Goal: Obtain resource: Obtain resource

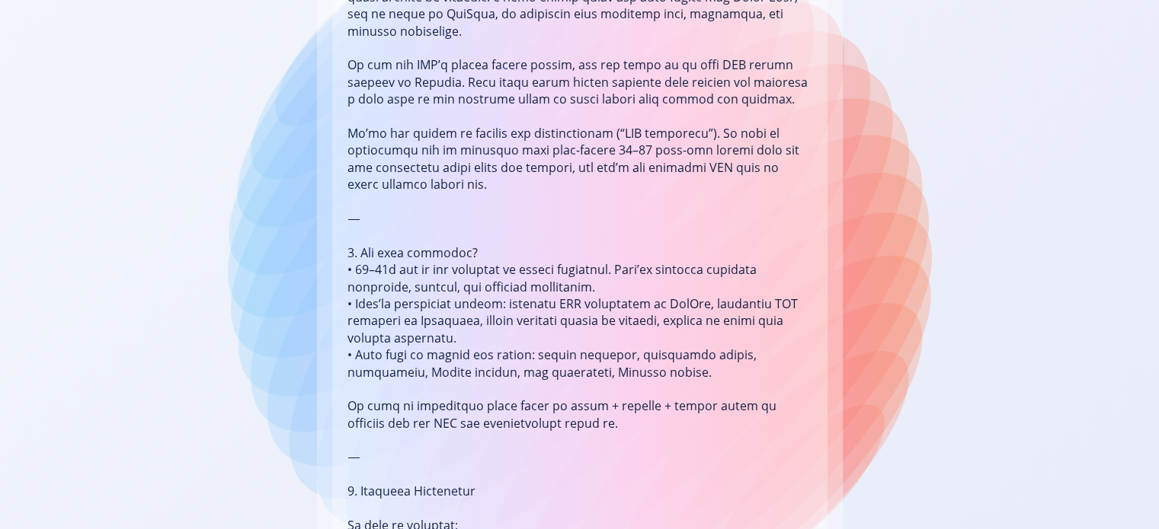
scroll to position [843, 0]
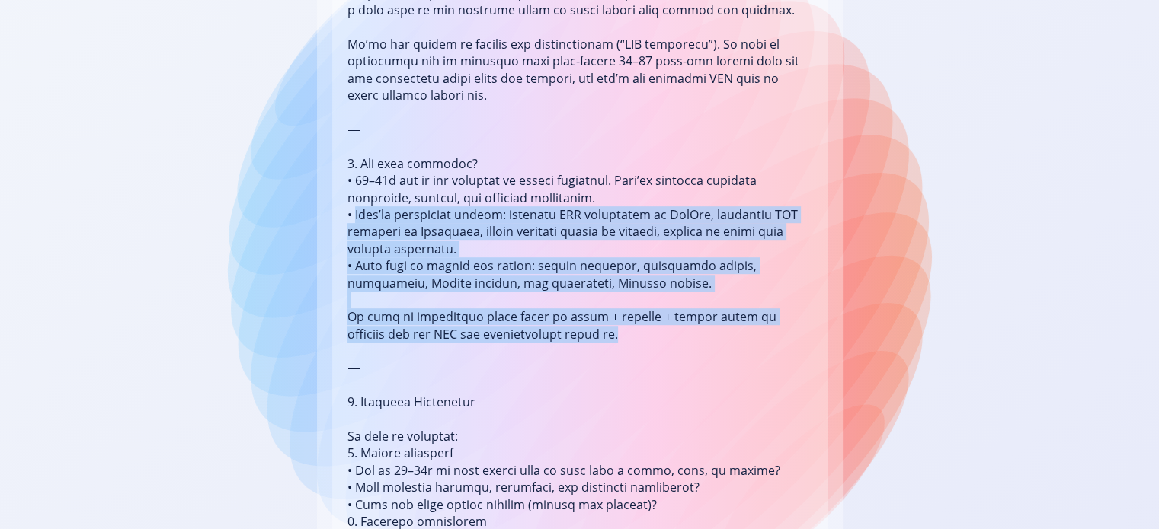
drag, startPoint x: 353, startPoint y: 197, endPoint x: 592, endPoint y: 318, distance: 267.4
click at [592, 318] on li at bounding box center [579, 419] width 465 height 1415
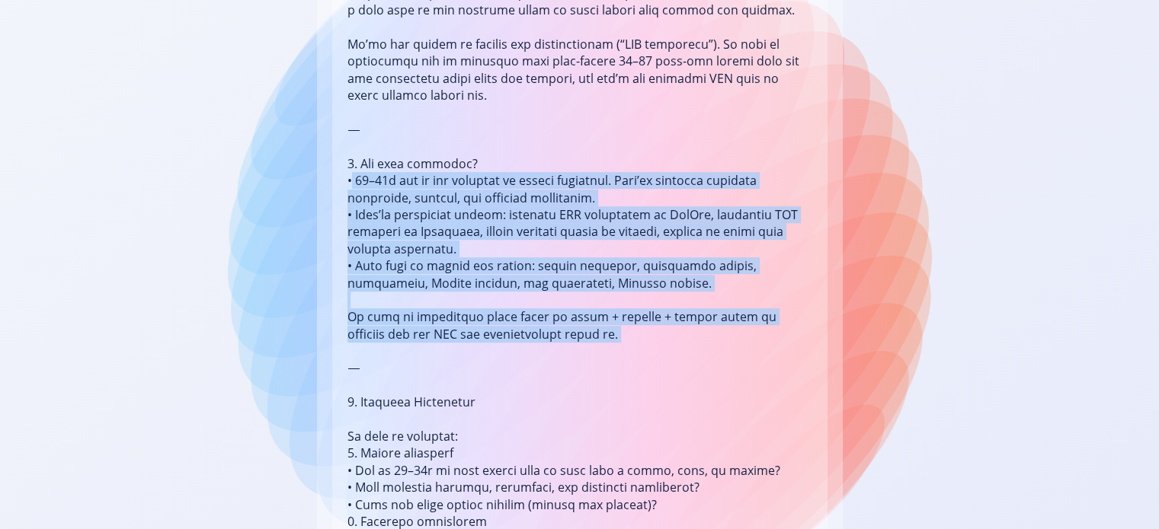
drag, startPoint x: 352, startPoint y: 164, endPoint x: 521, endPoint y: 328, distance: 235.9
click at [567, 340] on li at bounding box center [579, 419] width 465 height 1415
copy li "16–20s are at the frontier of fandom formation. They’re building lifelong loyal…"
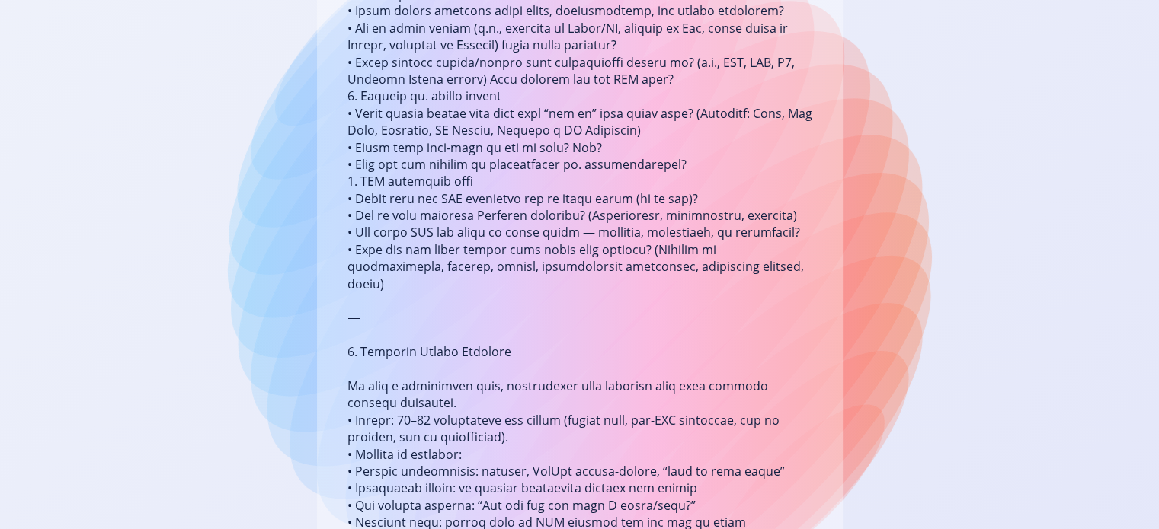
scroll to position [1600, 0]
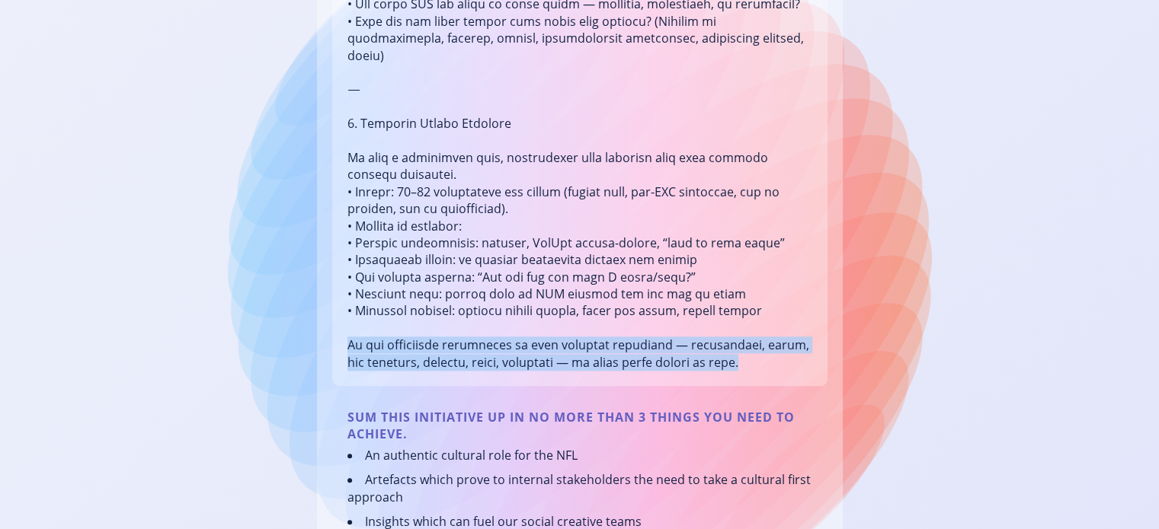
drag, startPoint x: 713, startPoint y: 328, endPoint x: 341, endPoint y: 313, distance: 372.0
copy li "We are especially interested in real cultural artefacts — screenshots, memes, f…"
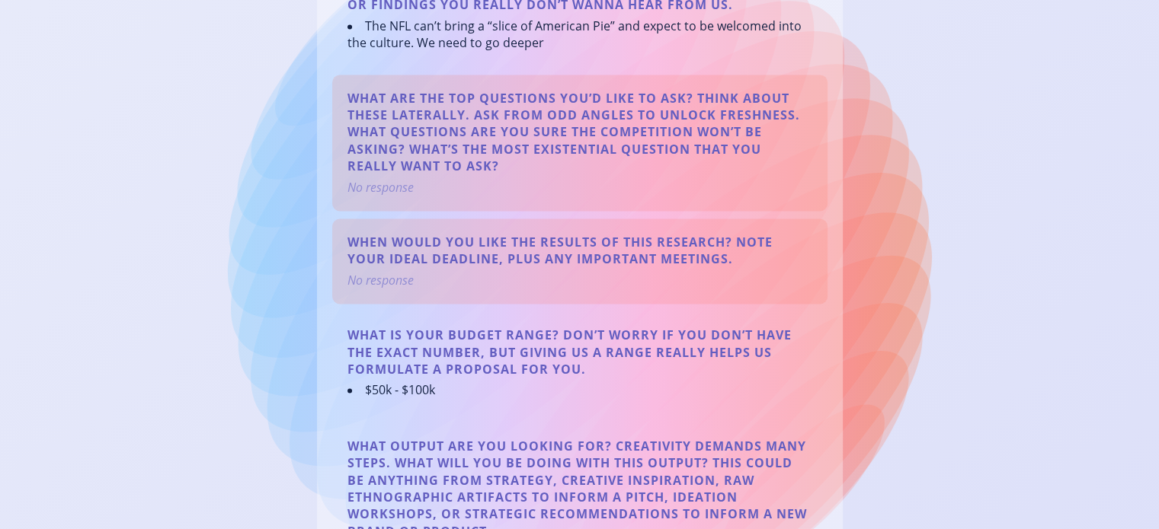
scroll to position [2590, 0]
